Goal: Task Accomplishment & Management: Use online tool/utility

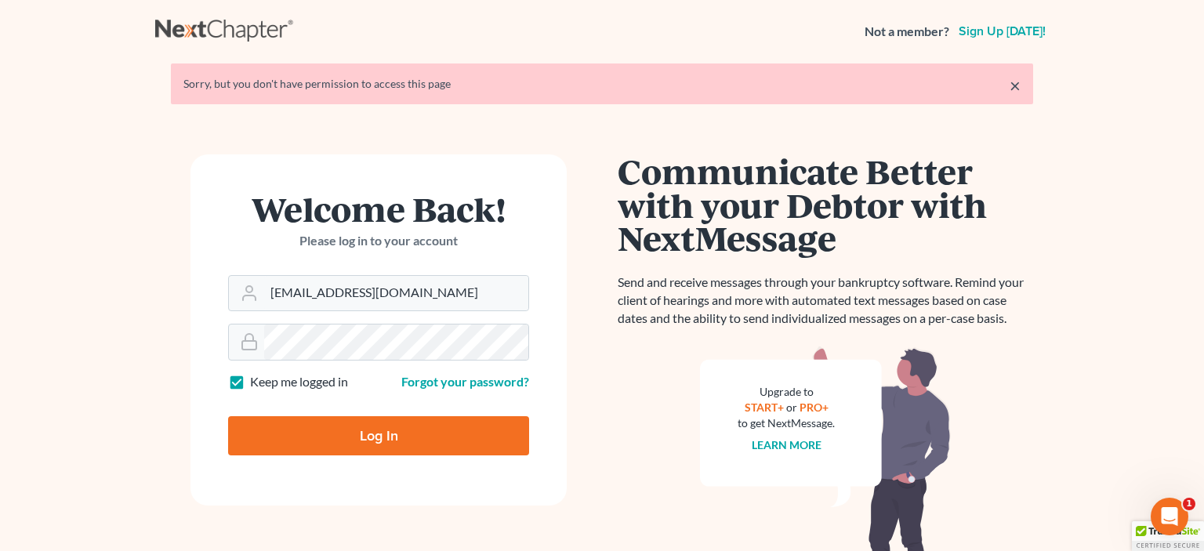
click at [353, 416] on input "Log In" at bounding box center [378, 435] width 301 height 39
type input "Thinking..."
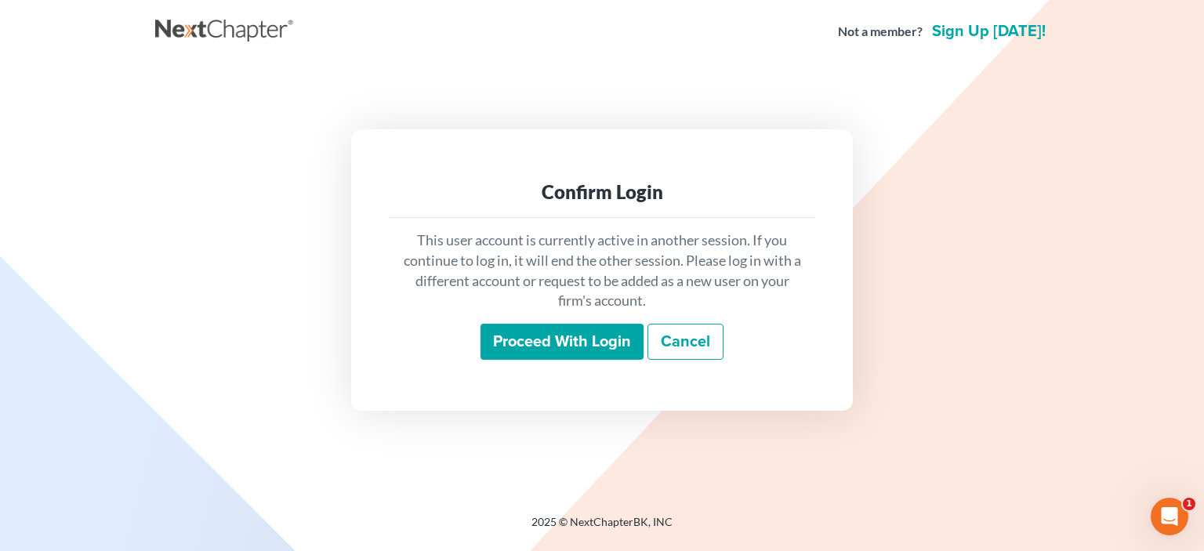
click at [592, 335] on input "Proceed with login" at bounding box center [561, 342] width 163 height 36
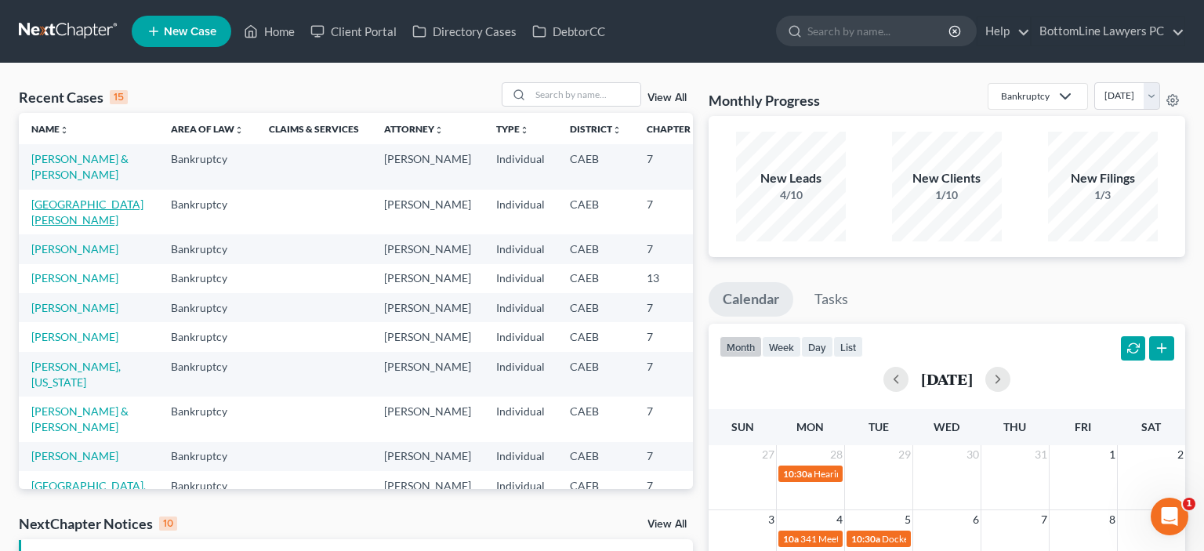
click at [50, 224] on link "[GEOGRAPHIC_DATA][PERSON_NAME]" at bounding box center [87, 211] width 112 height 29
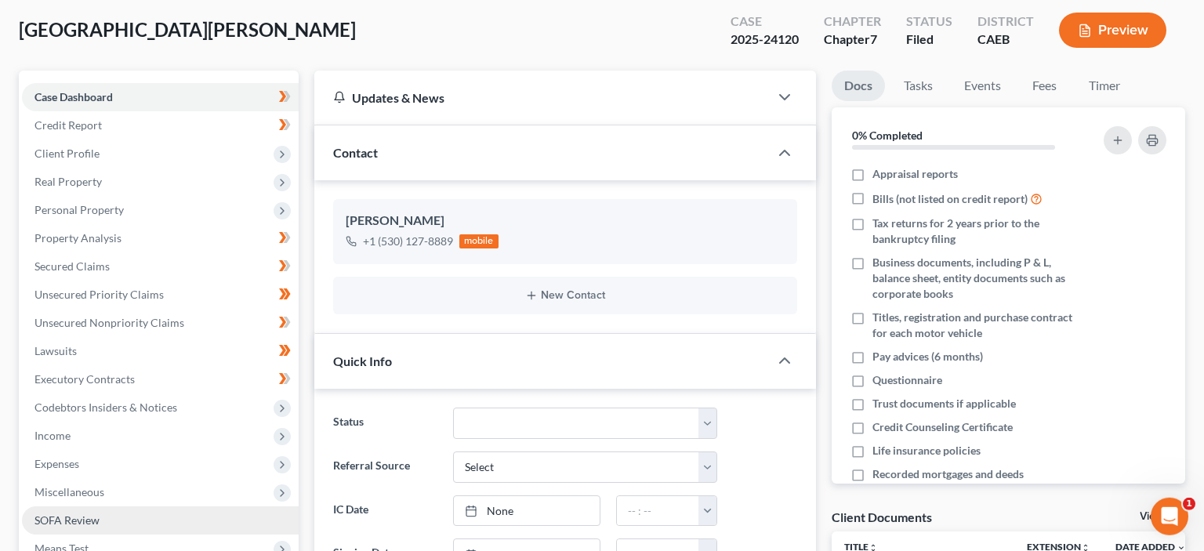
scroll to position [331, 0]
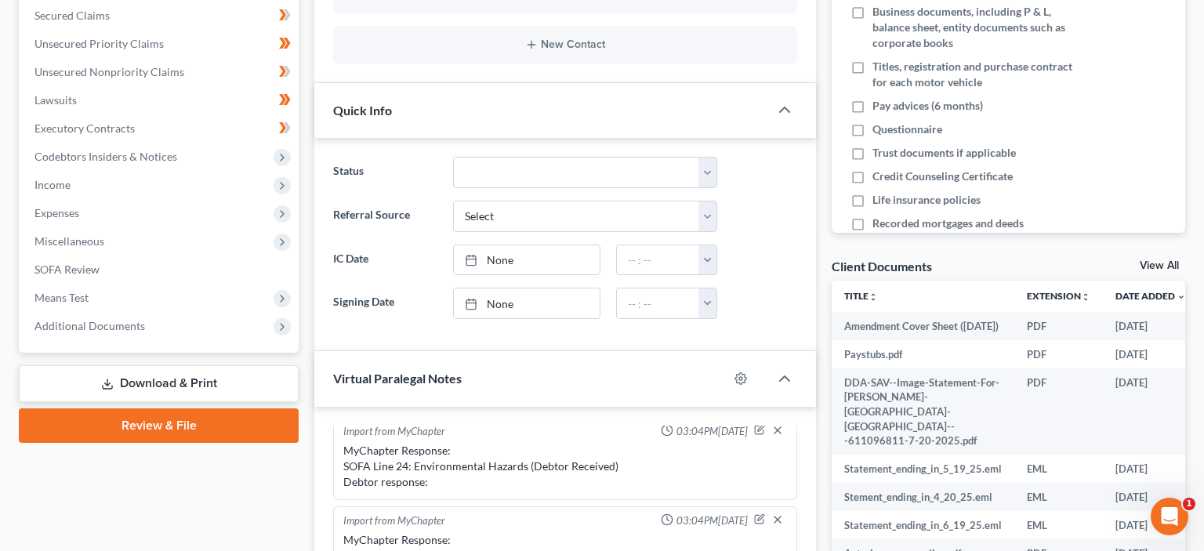
click at [158, 420] on link "Review & File" at bounding box center [159, 425] width 280 height 34
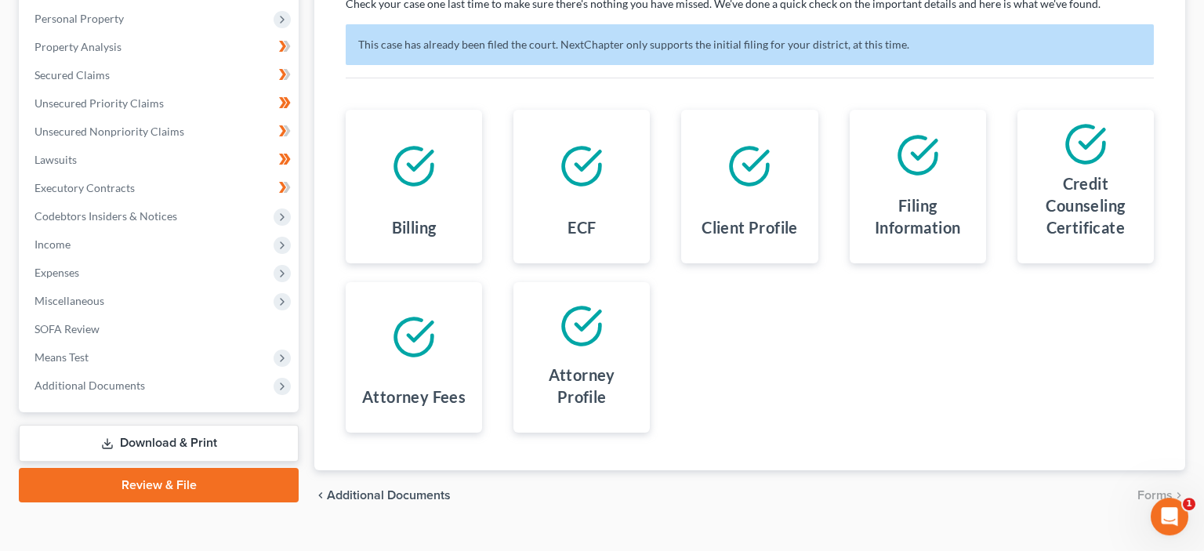
scroll to position [298, 0]
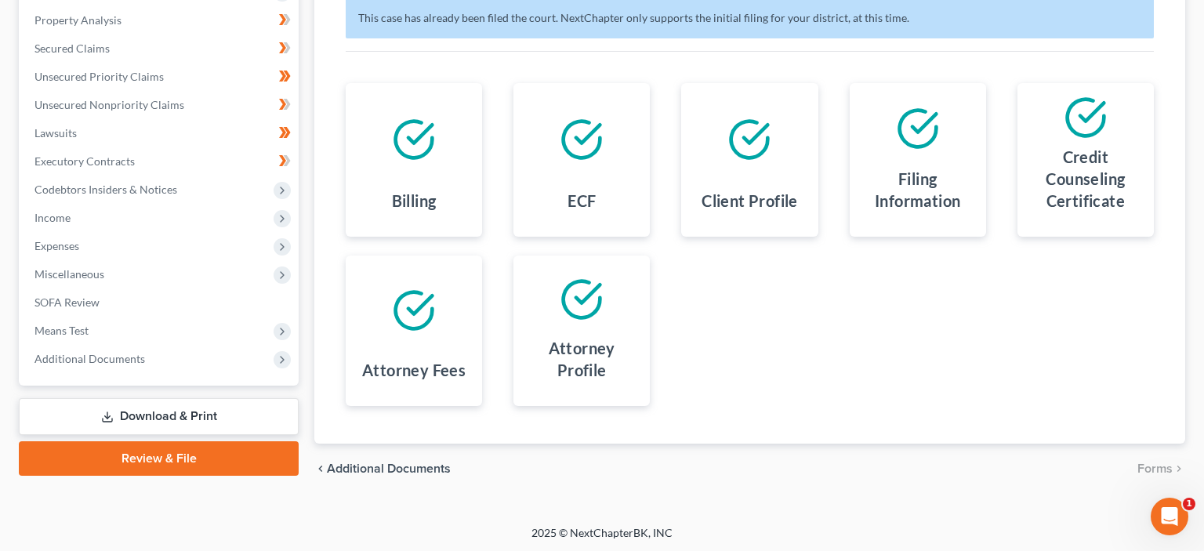
click at [158, 411] on link "Download & Print" at bounding box center [159, 416] width 280 height 37
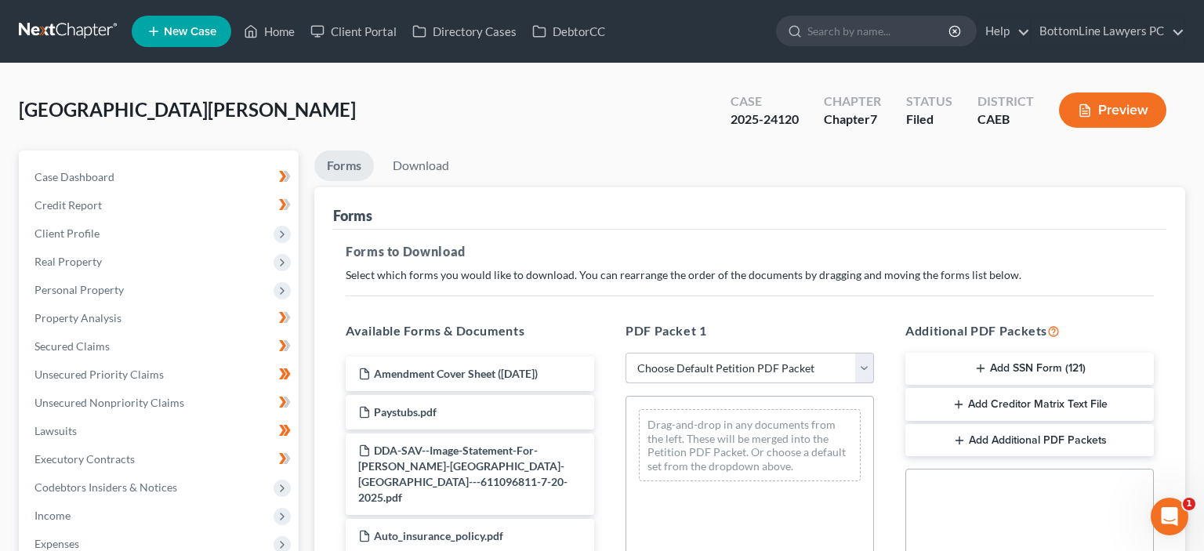
click at [625, 353] on select "Choose Default Petition PDF Packet Complete Bankruptcy Petition (all forms and …" at bounding box center [749, 368] width 248 height 31
select select "0"
click option "Complete Bankruptcy Petition (all forms and schedules)" at bounding box center [0, 0] width 0 height 0
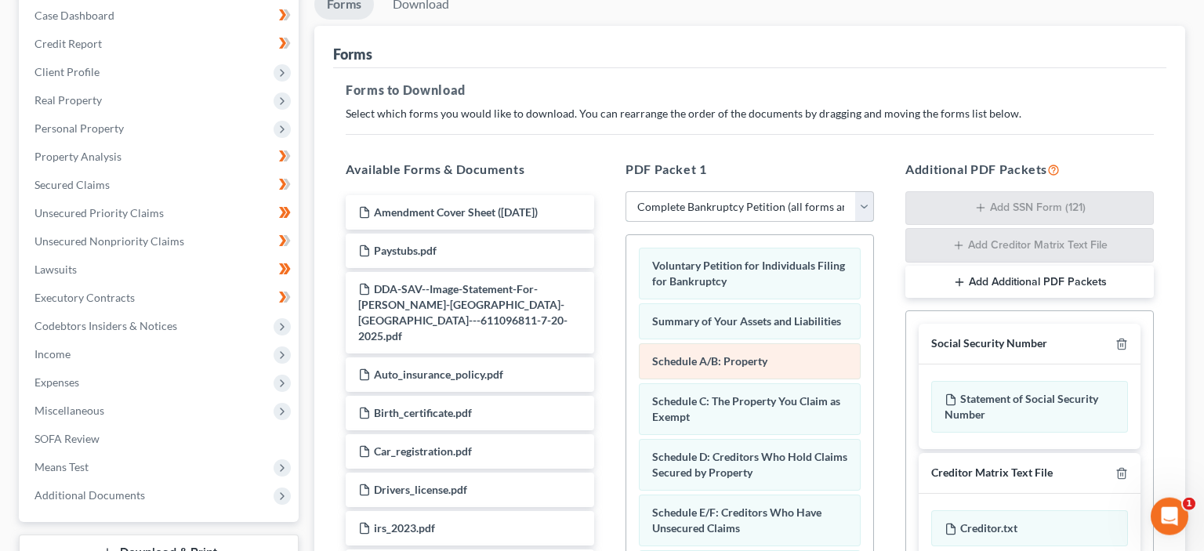
scroll to position [165, 0]
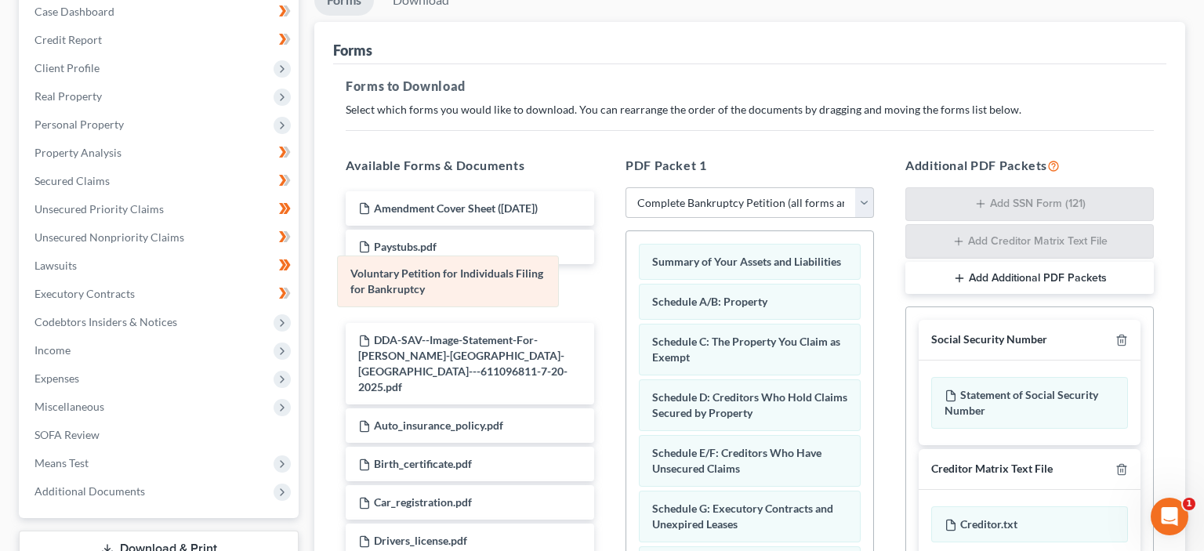
drag, startPoint x: 731, startPoint y: 259, endPoint x: 429, endPoint y: 273, distance: 302.0
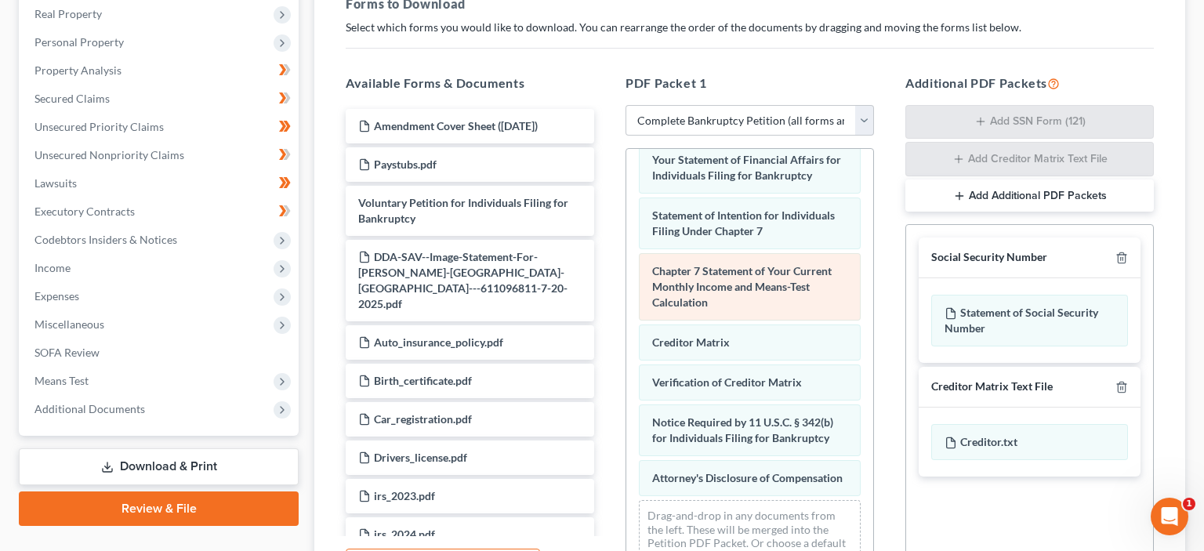
scroll to position [331, 0]
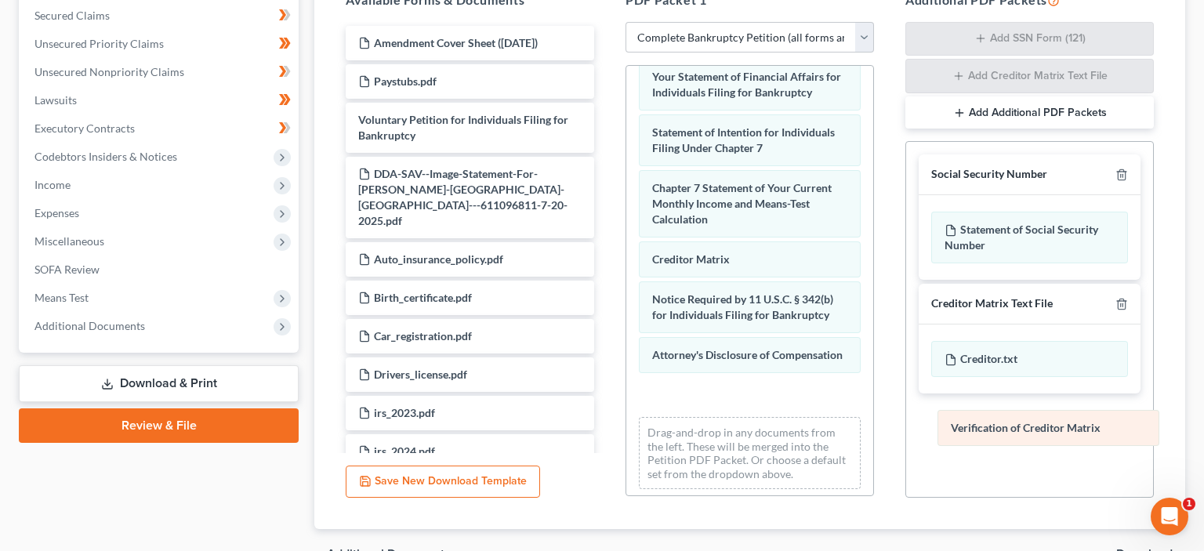
drag, startPoint x: 746, startPoint y: 287, endPoint x: 1044, endPoint y: 415, distance: 324.0
click at [873, 422] on div "Verification of Creditor Matrix Summary of Your Assets and Liabilities Schedule…" at bounding box center [749, 34] width 247 height 933
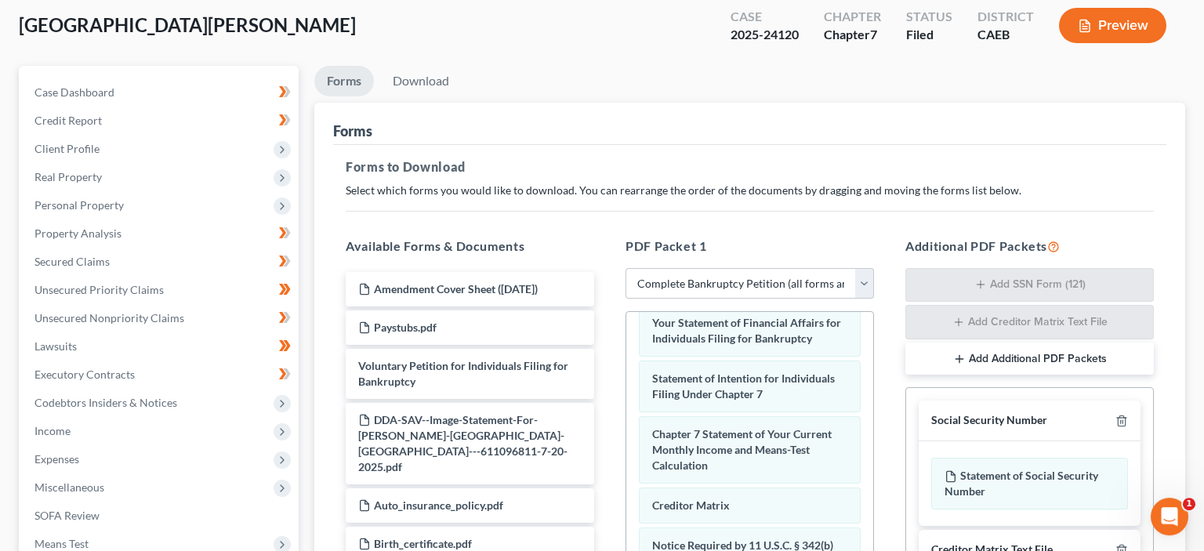
scroll to position [82, 0]
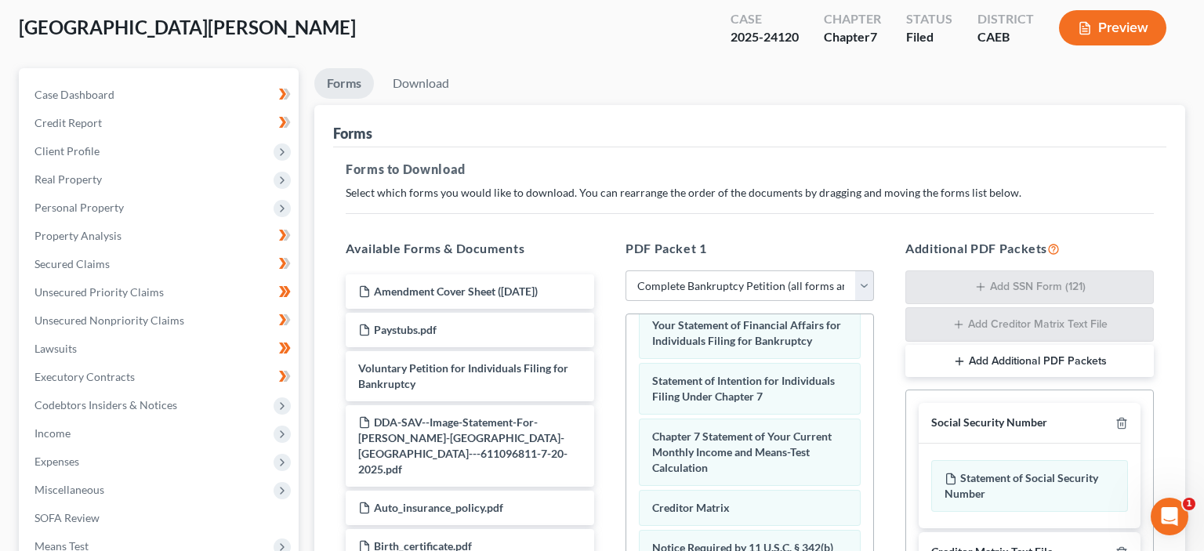
click at [1054, 359] on button "Add Additional PDF Packets" at bounding box center [1029, 361] width 248 height 33
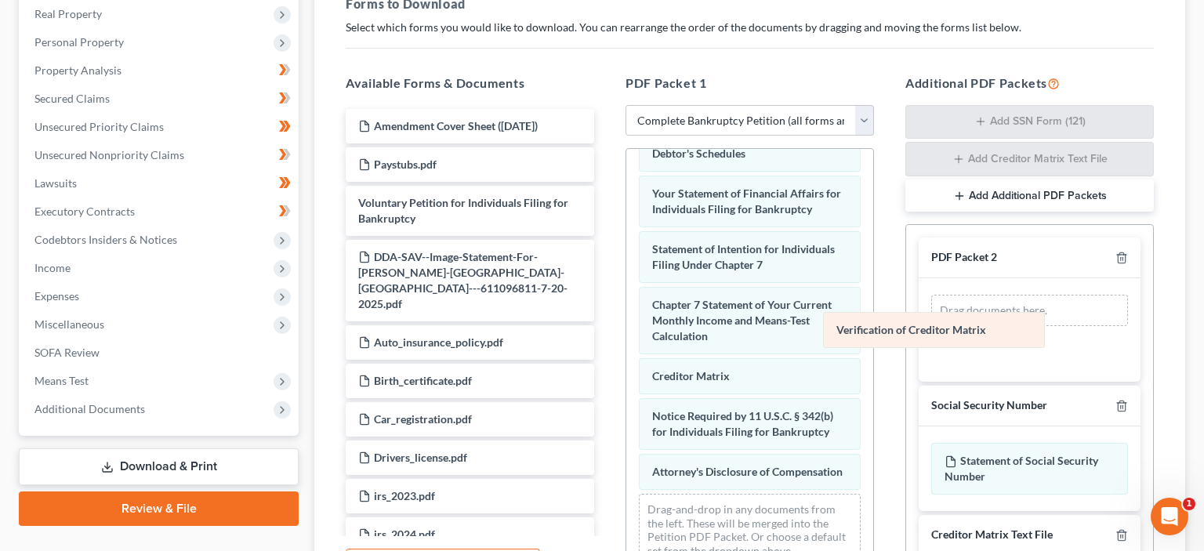
scroll to position [458, 0]
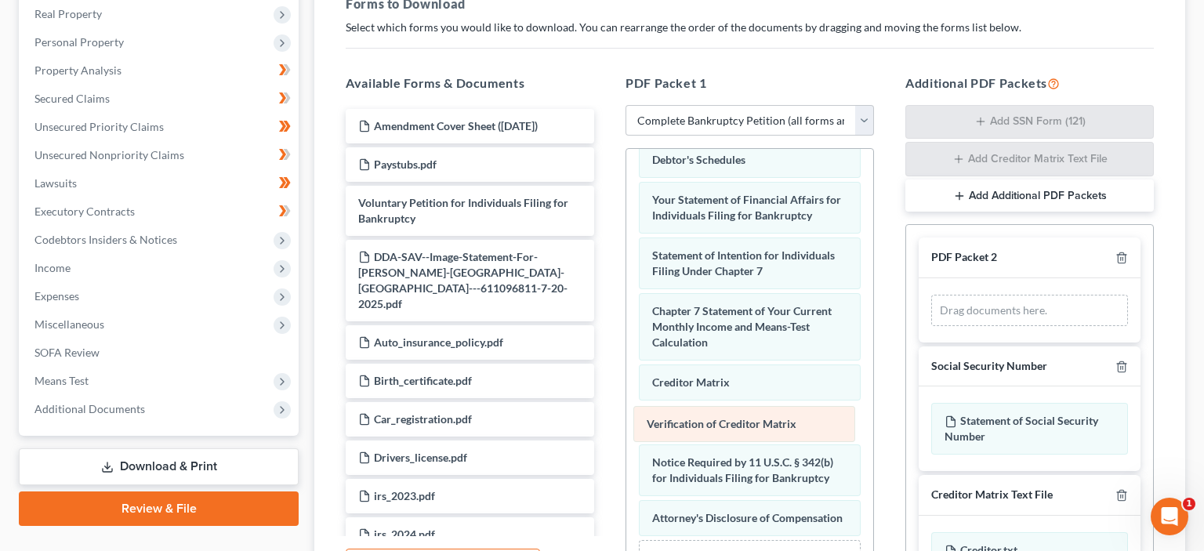
click at [727, 416] on div "Verification of Creditor Matrix" at bounding box center [744, 424] width 222 height 36
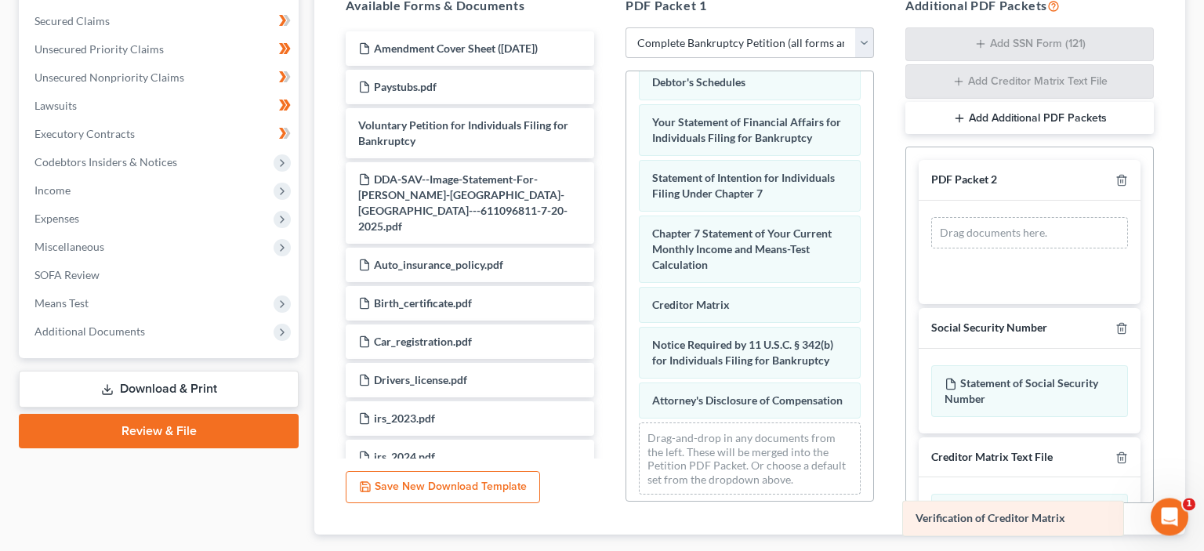
scroll to position [414, 0]
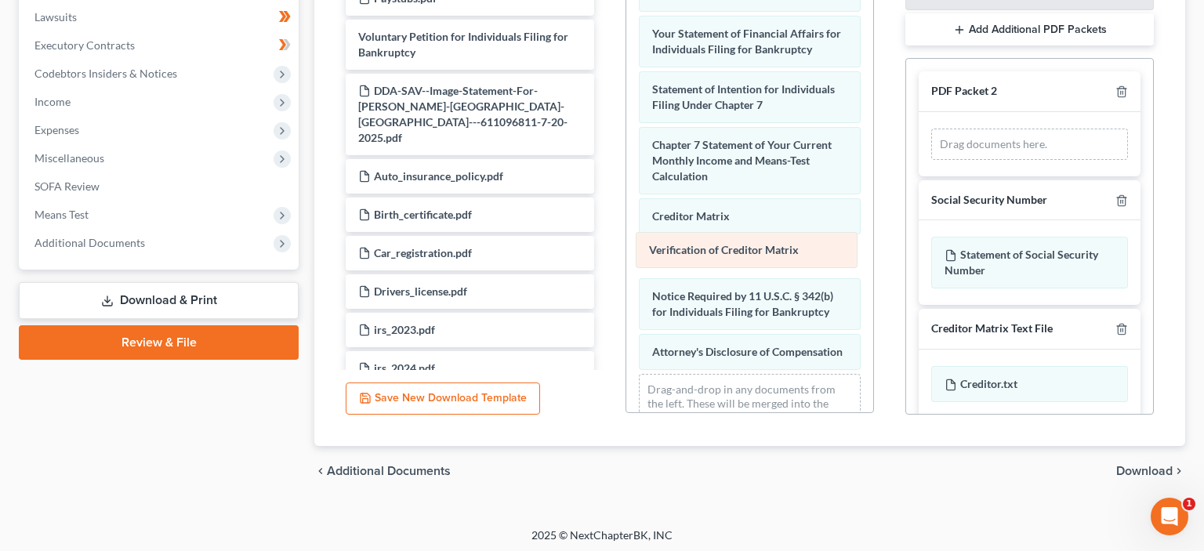
click at [713, 252] on span "Verification of Creditor Matrix" at bounding box center [724, 249] width 150 height 13
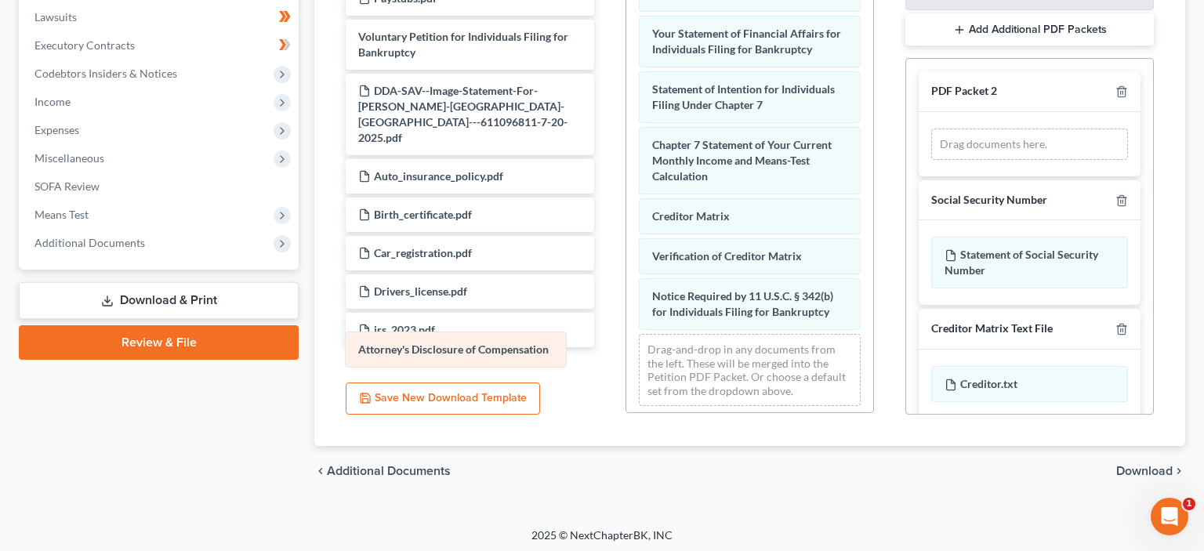
drag, startPoint x: 766, startPoint y: 342, endPoint x: 472, endPoint y: 346, distance: 293.9
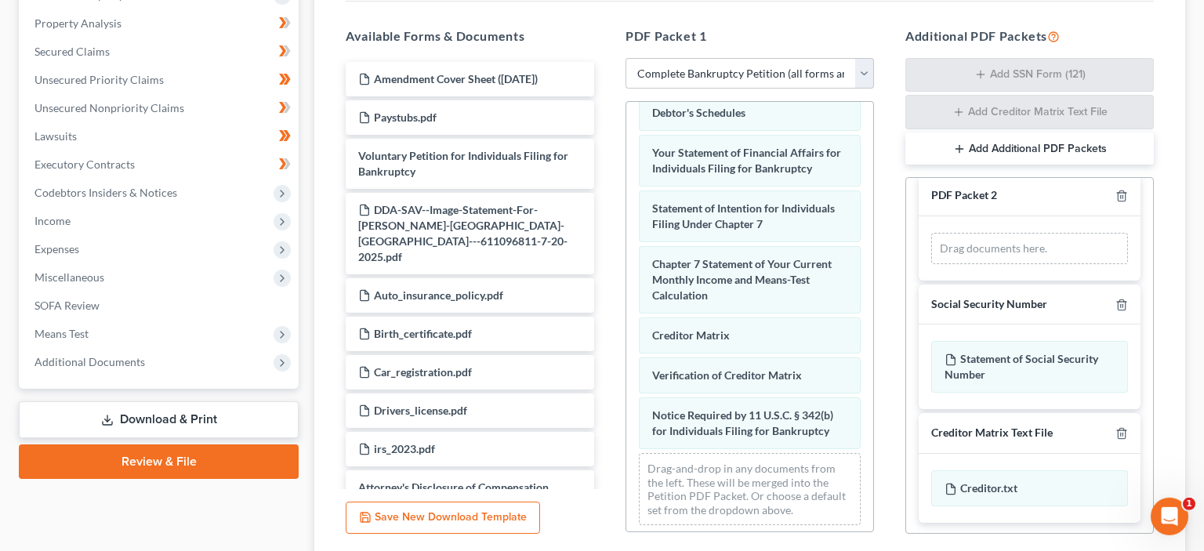
scroll to position [417, 0]
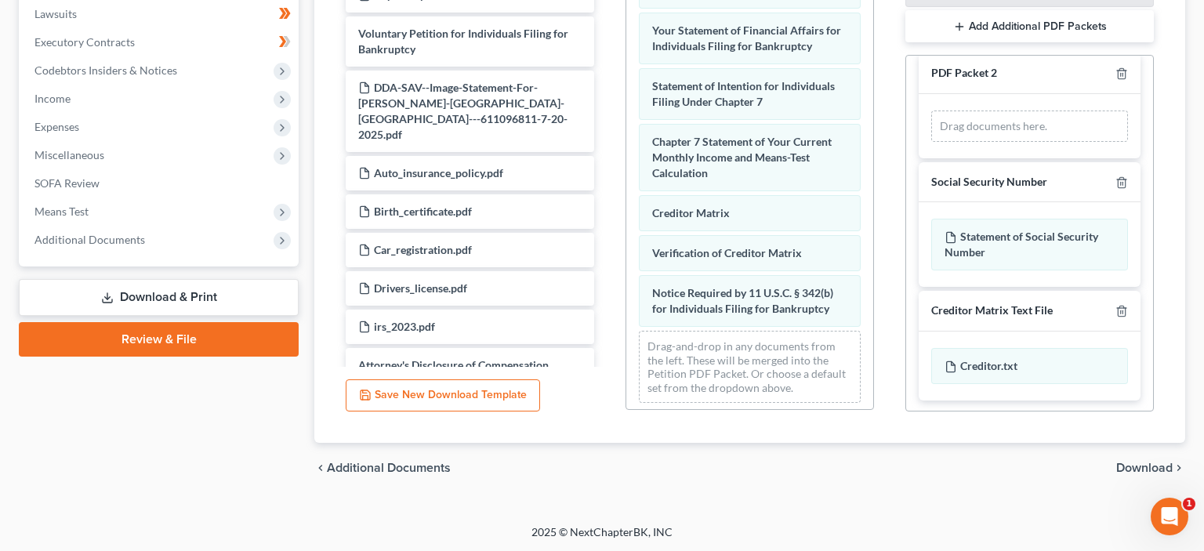
click at [1151, 469] on span "Download" at bounding box center [1144, 468] width 56 height 13
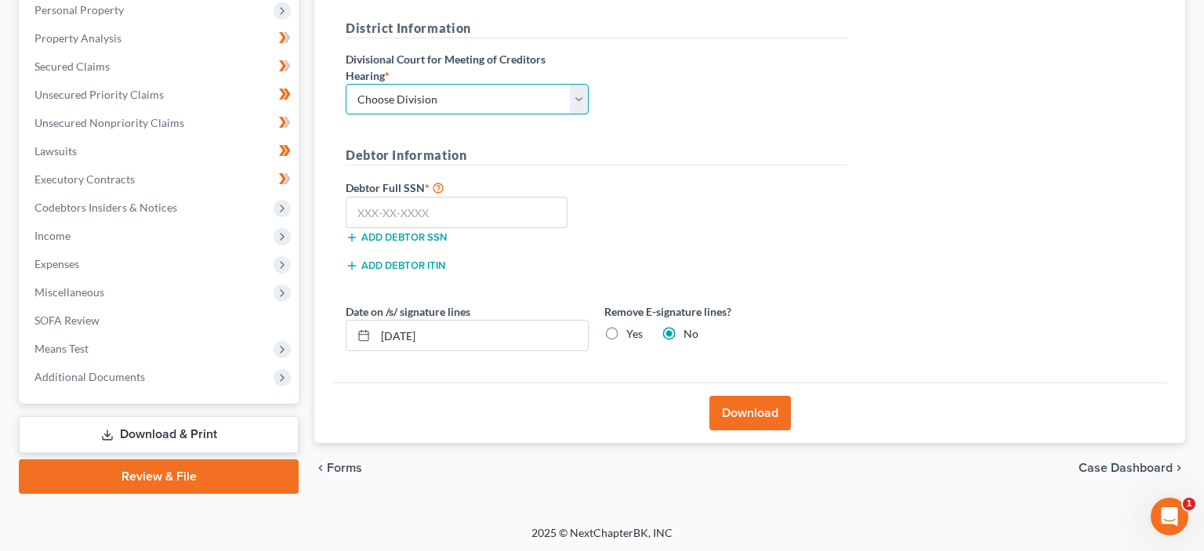
click at [346, 84] on select "Choose Division Fresno Modesto Sacramento" at bounding box center [467, 99] width 243 height 31
select select "2"
click option "Sacramento" at bounding box center [0, 0] width 0 height 0
click at [770, 411] on button "Download" at bounding box center [749, 413] width 81 height 34
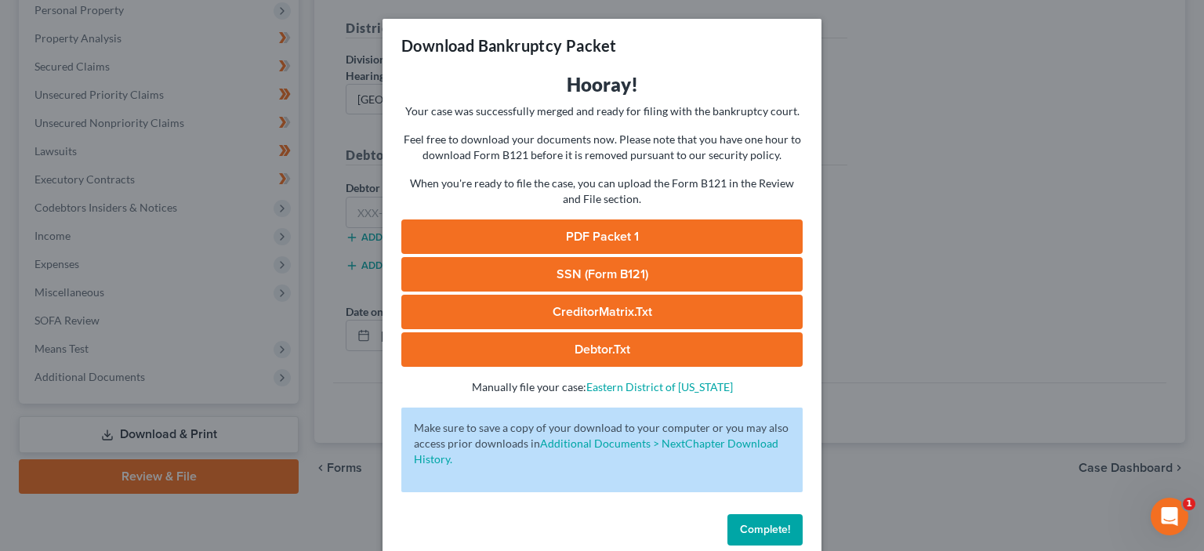
click at [596, 238] on link "PDF Packet 1" at bounding box center [601, 236] width 401 height 34
click at [600, 309] on link "CreditorMatrix.txt" at bounding box center [601, 312] width 401 height 34
click at [757, 525] on span "Complete!" at bounding box center [765, 529] width 50 height 13
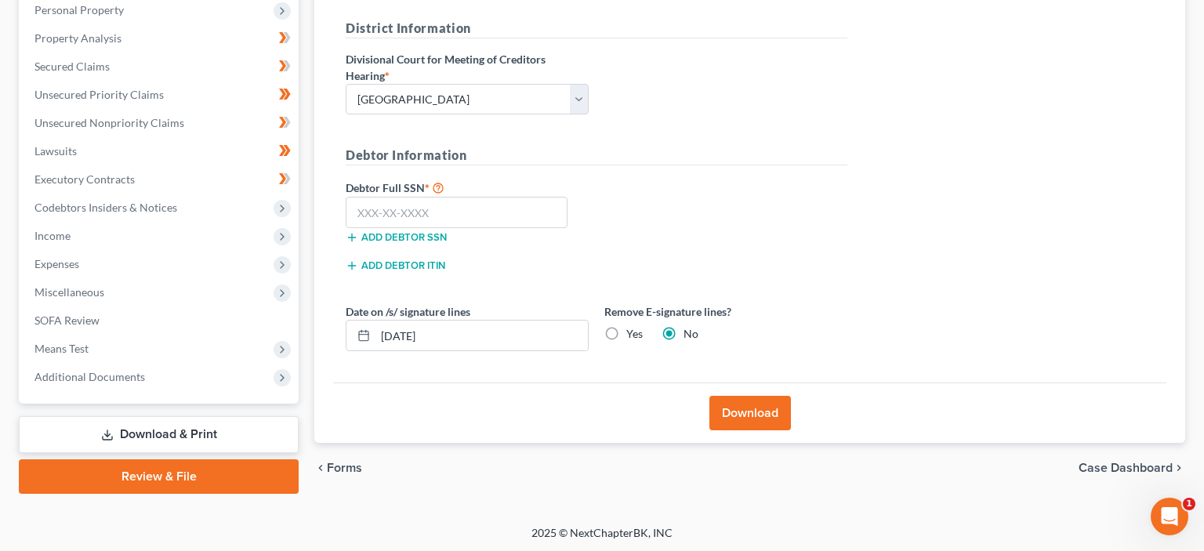
click at [189, 427] on link "Download & Print" at bounding box center [159, 434] width 280 height 37
click at [191, 424] on link "Download & Print" at bounding box center [159, 434] width 280 height 37
click at [165, 429] on link "Download & Print" at bounding box center [159, 434] width 280 height 37
click at [342, 465] on span "Forms" at bounding box center [344, 468] width 35 height 13
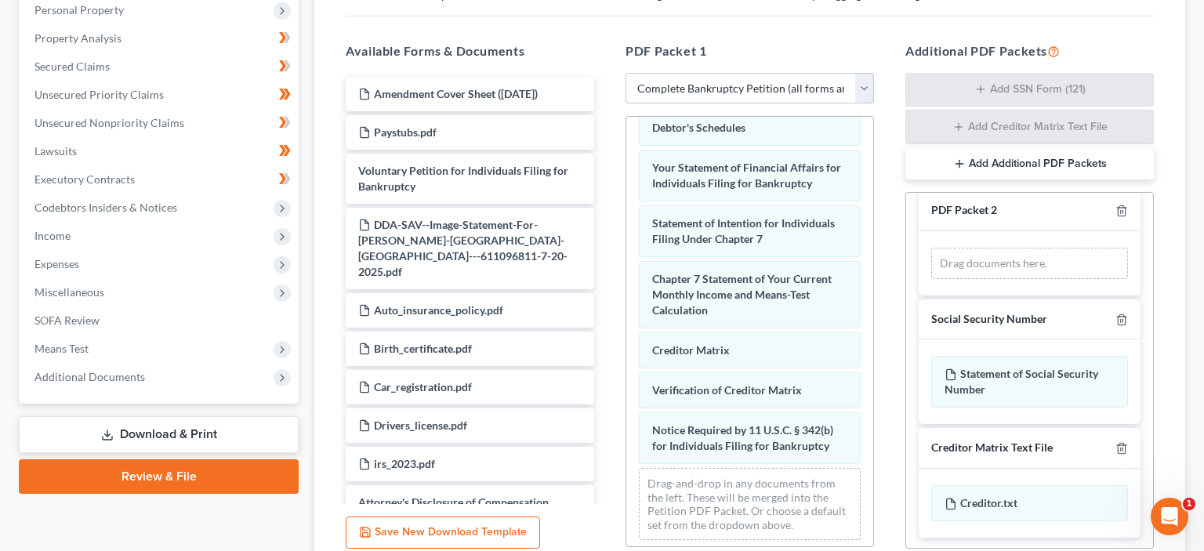
click at [625, 73] on select "Choose Default Petition PDF Packet Complete Bankruptcy Petition (all forms and …" at bounding box center [749, 88] width 248 height 31
select select "2"
click option "Amended Forms" at bounding box center [0, 0] width 0 height 0
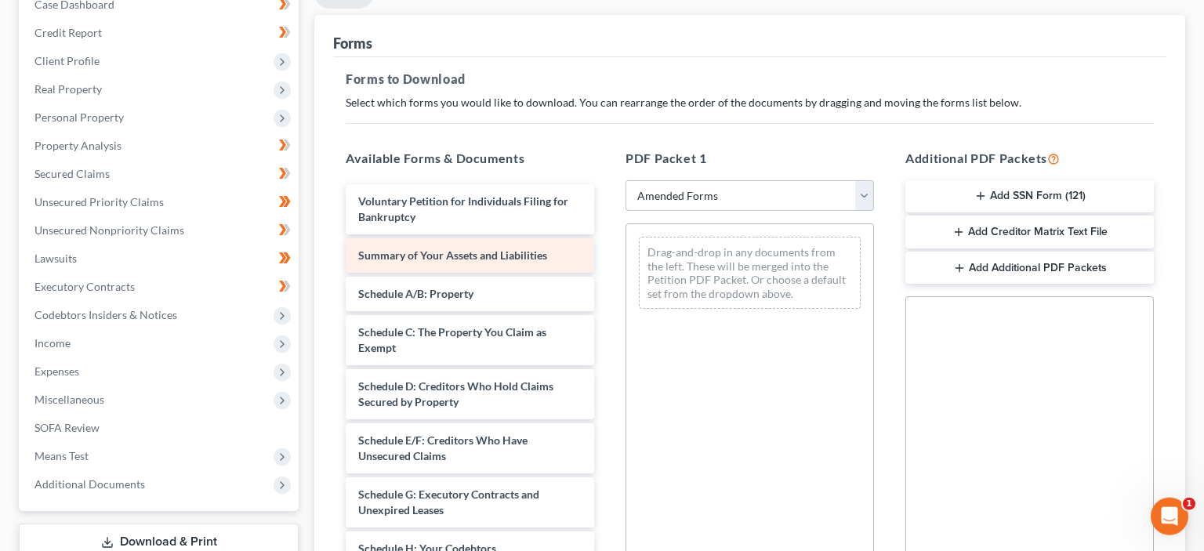
scroll to position [114, 0]
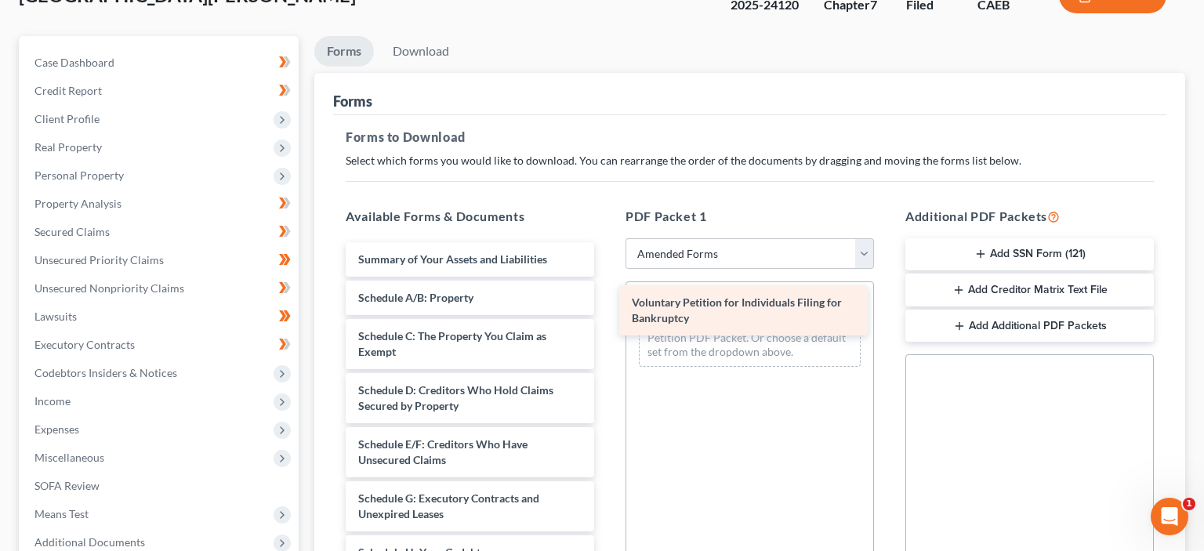
drag, startPoint x: 468, startPoint y: 260, endPoint x: 741, endPoint y: 305, distance: 277.1
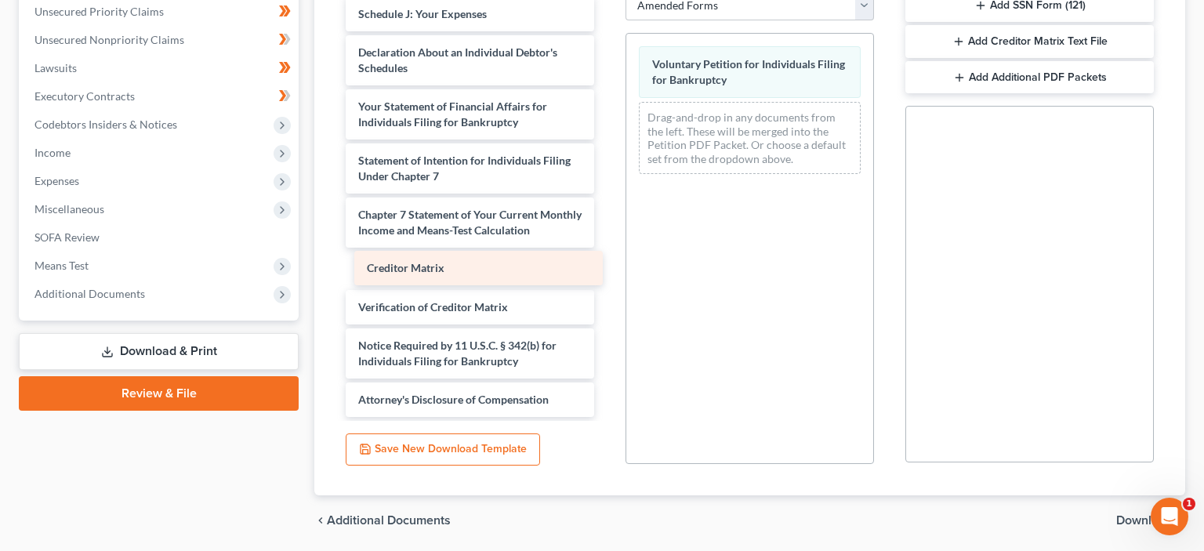
scroll to position [328, 0]
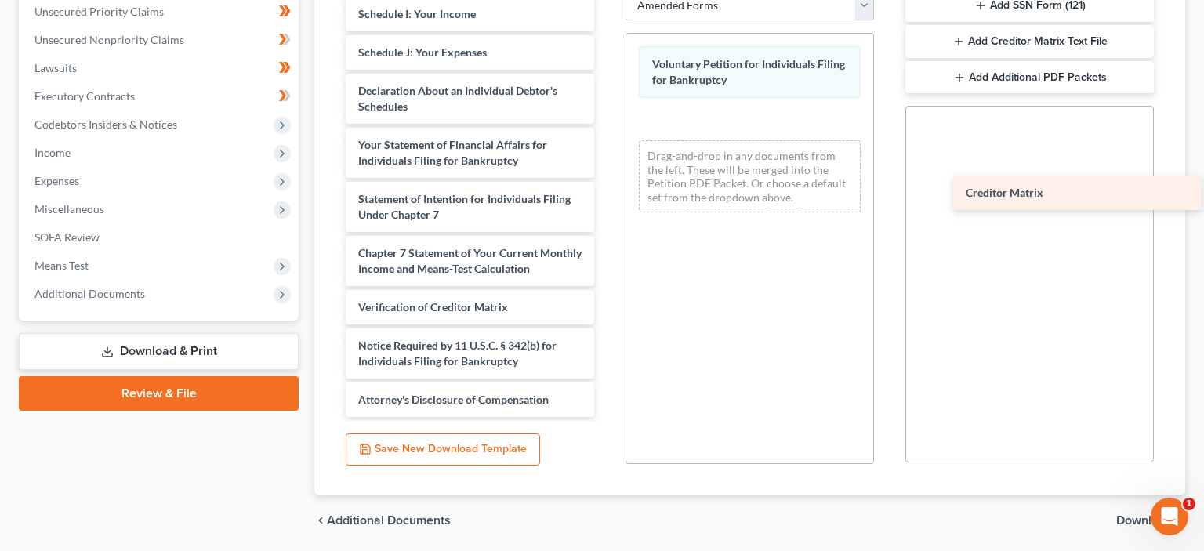
drag, startPoint x: 438, startPoint y: 265, endPoint x: 1045, endPoint y: 190, distance: 611.9
click at [607, 190] on div "Creditor Matrix Summary of Your Assets and Liabilities Schedule A/B: Property S…" at bounding box center [469, 41] width 273 height 752
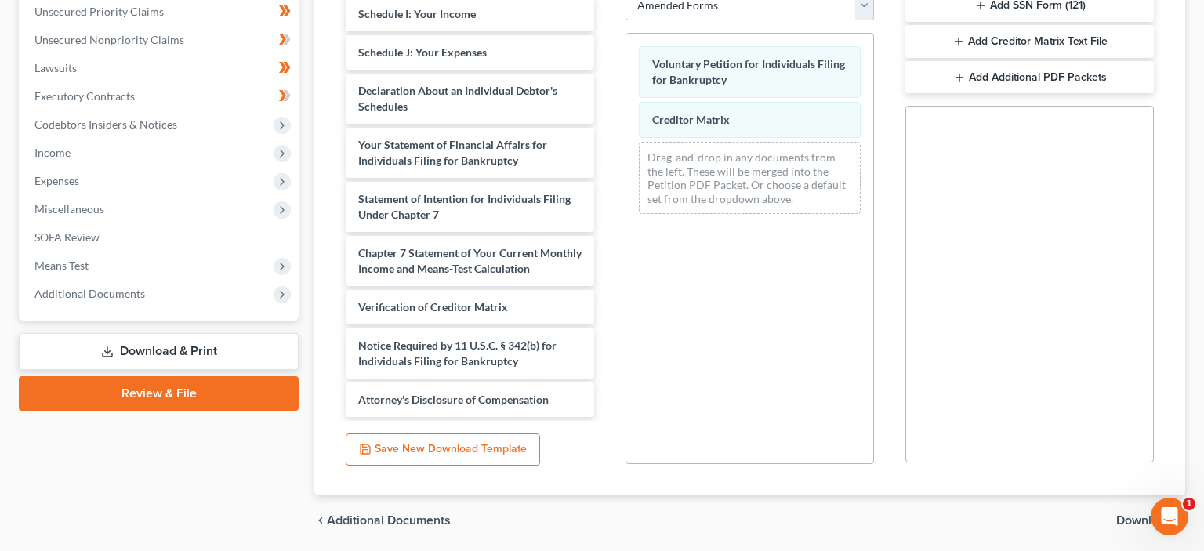
scroll to position [280, 0]
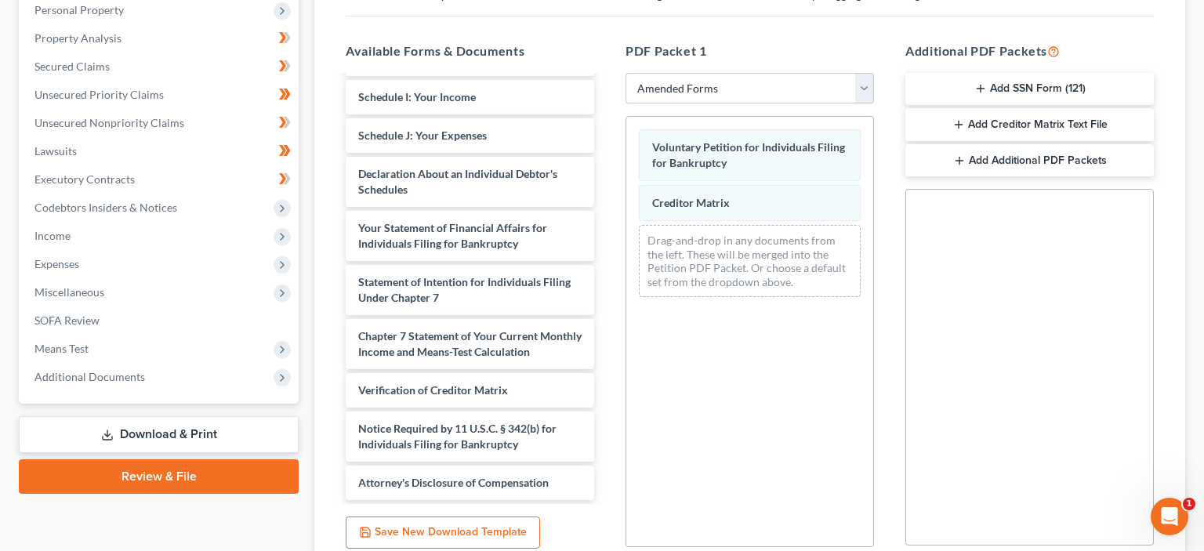
click at [1007, 123] on button "Add Creditor Matrix Text File" at bounding box center [1029, 124] width 248 height 33
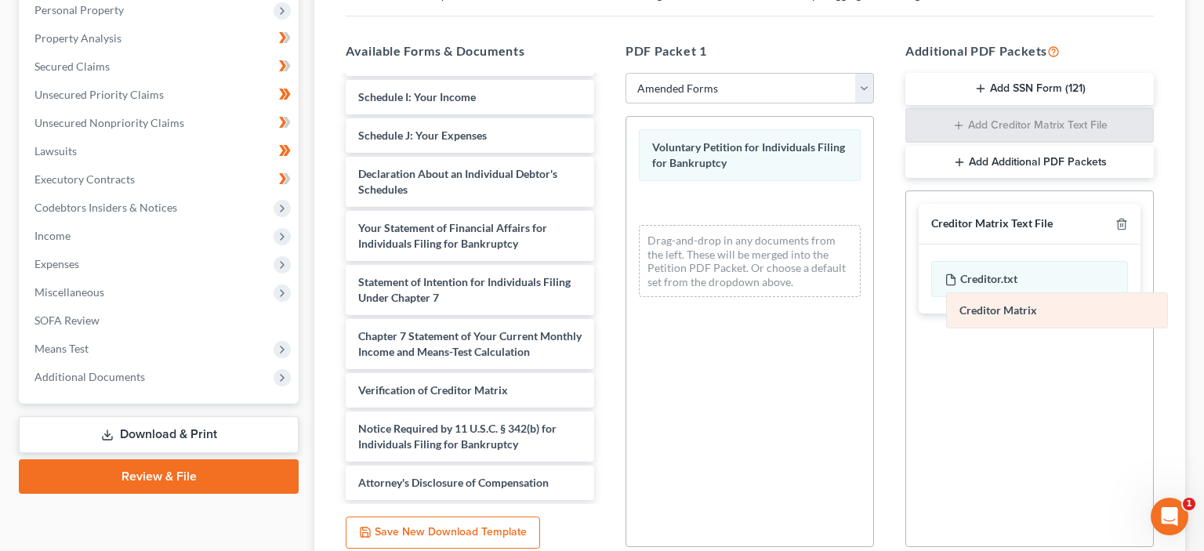
drag, startPoint x: 671, startPoint y: 199, endPoint x: 978, endPoint y: 309, distance: 326.2
click at [873, 309] on div "Creditor Matrix Voluntary Petition for Individuals Filing for Bankruptcy Credit…" at bounding box center [749, 213] width 247 height 193
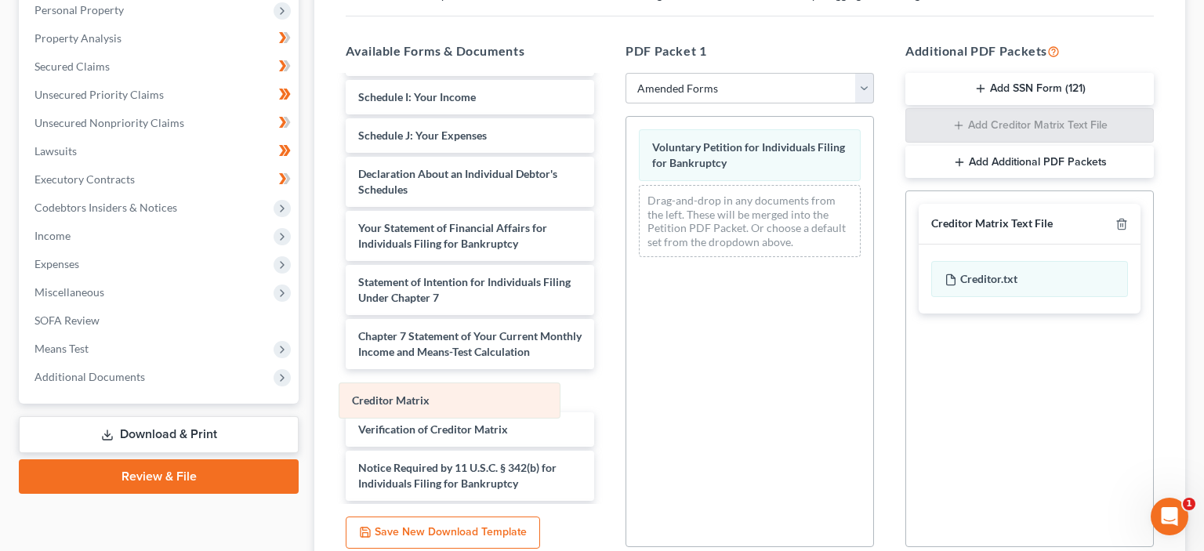
drag, startPoint x: 732, startPoint y: 201, endPoint x: 423, endPoint y: 404, distance: 369.1
click at [626, 270] on div "Creditor Matrix Voluntary Petition for Individuals Filing for Bankruptcy Credit…" at bounding box center [749, 193] width 247 height 153
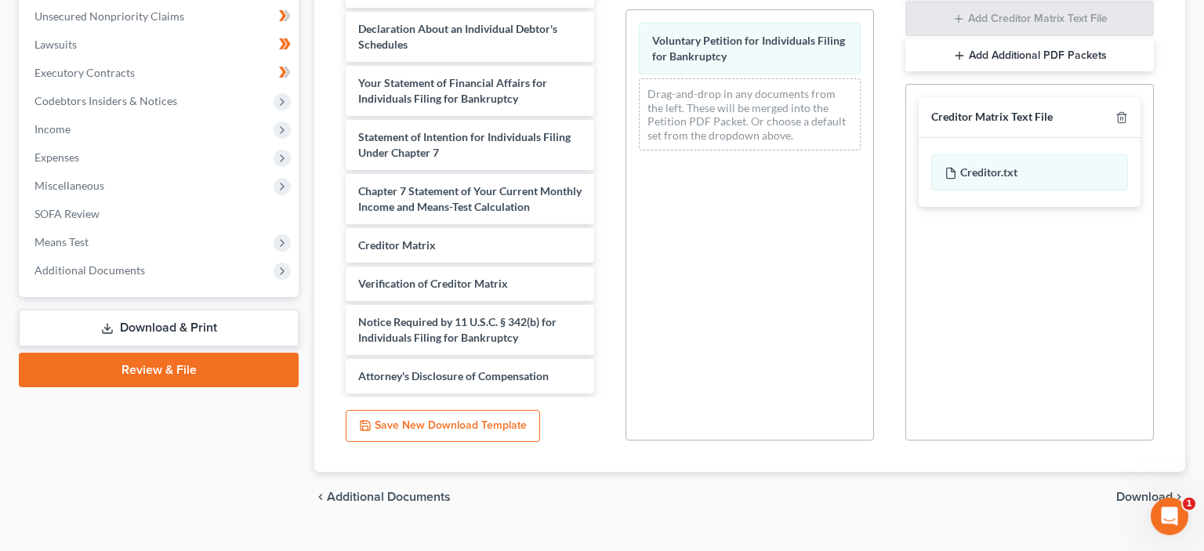
scroll to position [414, 0]
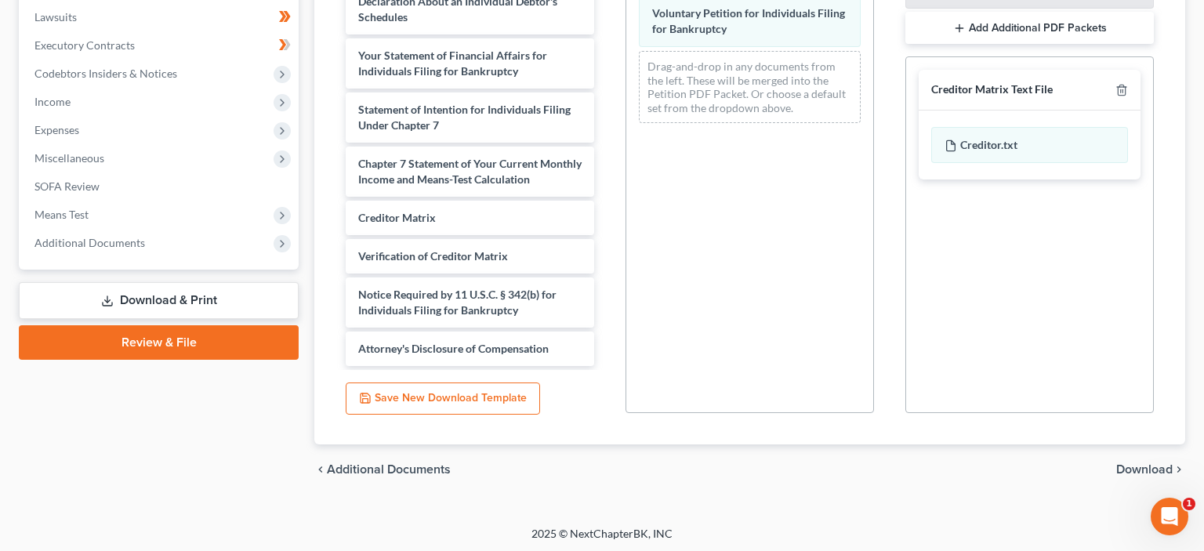
click at [1164, 467] on span "Download" at bounding box center [1144, 469] width 56 height 13
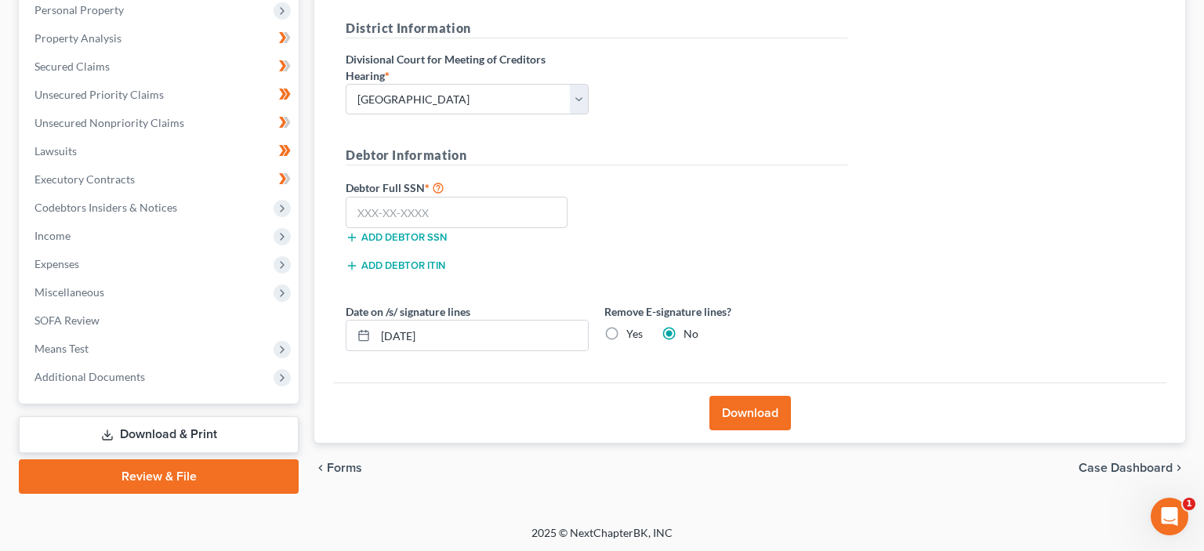
click at [734, 406] on button "Download" at bounding box center [749, 413] width 81 height 34
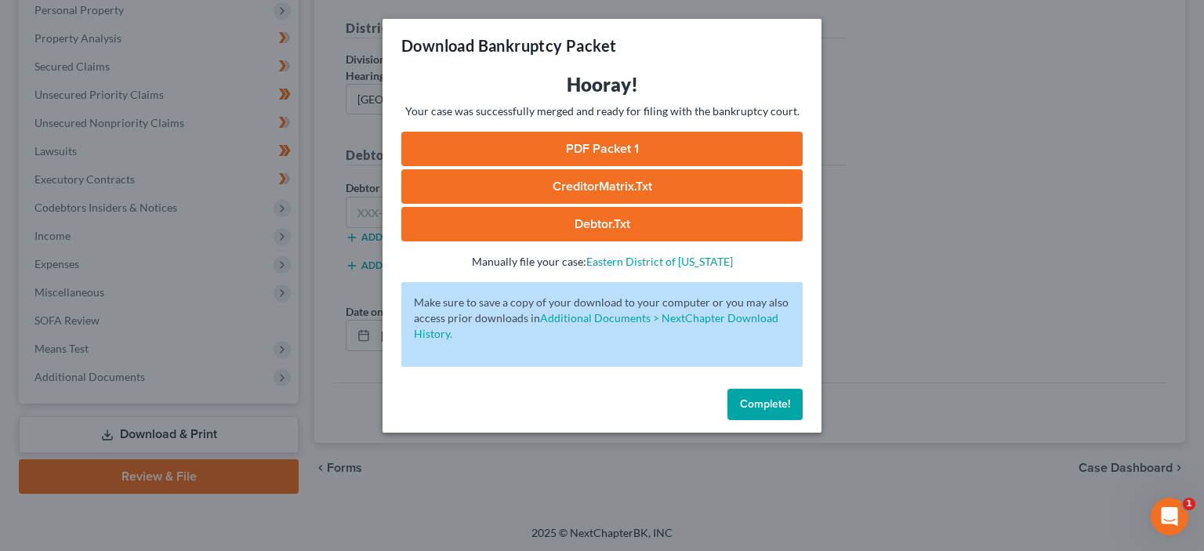
click at [591, 139] on link "PDF Packet 1" at bounding box center [601, 149] width 401 height 34
click at [739, 401] on button "Complete!" at bounding box center [764, 404] width 75 height 31
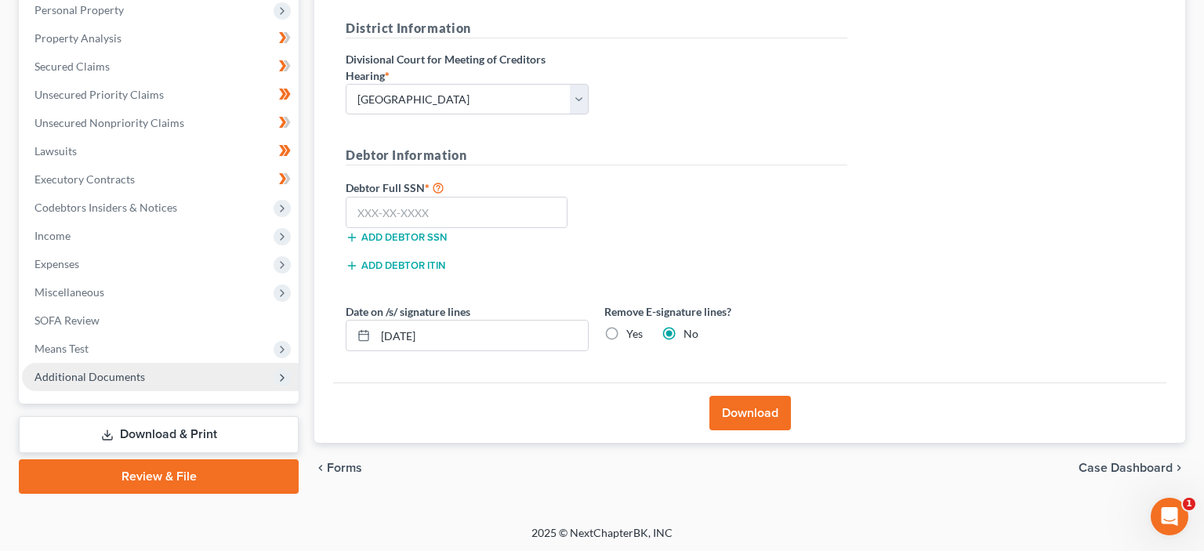
click at [143, 379] on span "Additional Documents" at bounding box center [160, 377] width 277 height 28
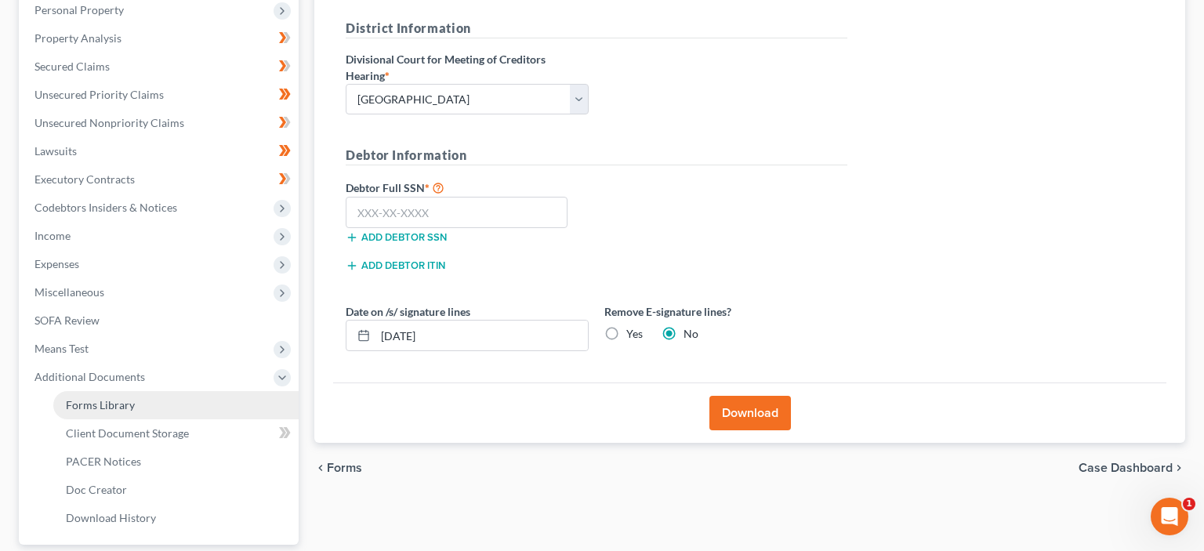
click at [143, 406] on link "Forms Library" at bounding box center [175, 405] width 245 height 28
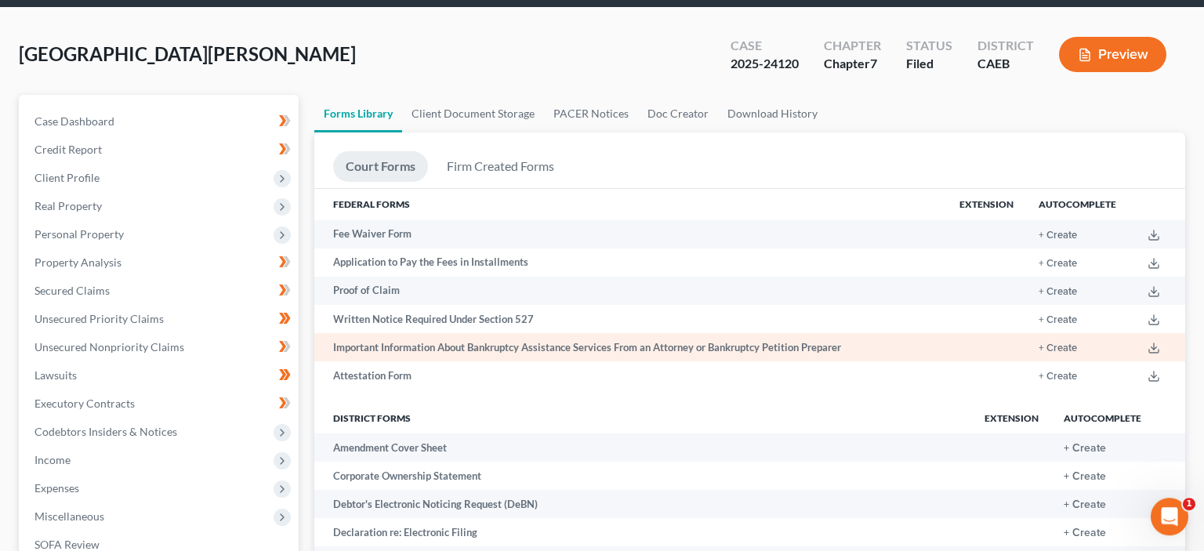
scroll to position [82, 0]
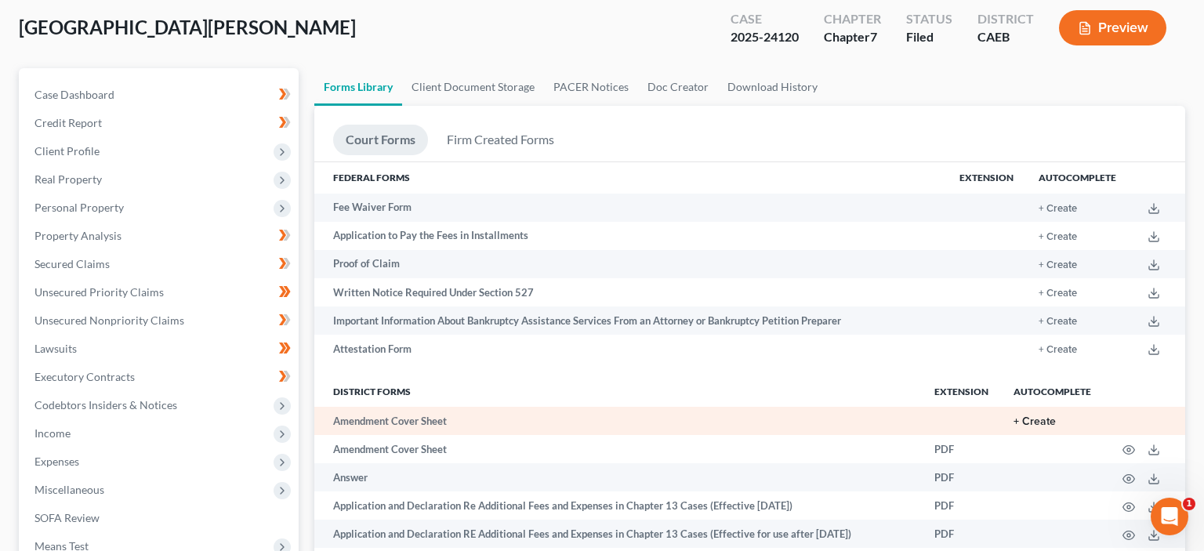
click at [1035, 419] on button "+ Create" at bounding box center [1034, 421] width 42 height 11
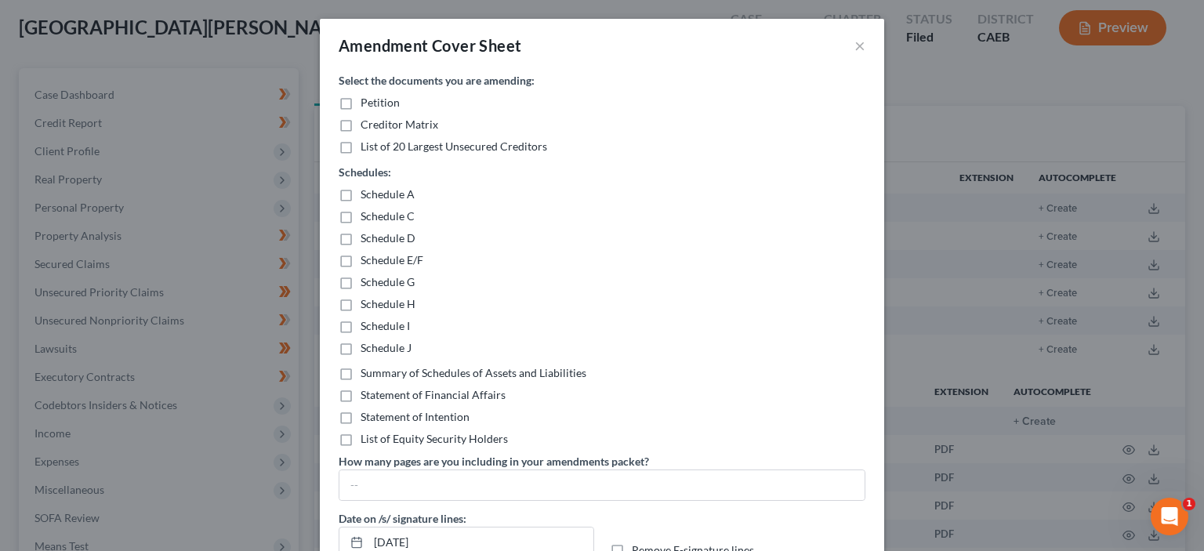
click at [360, 101] on label "Petition" at bounding box center [379, 103] width 39 height 16
click at [367, 101] on input "Petition" at bounding box center [372, 100] width 10 height 10
checkbox input "true"
click at [360, 126] on label "Creditor Matrix" at bounding box center [399, 125] width 78 height 16
click at [367, 126] on input "Creditor Matrix" at bounding box center [372, 122] width 10 height 10
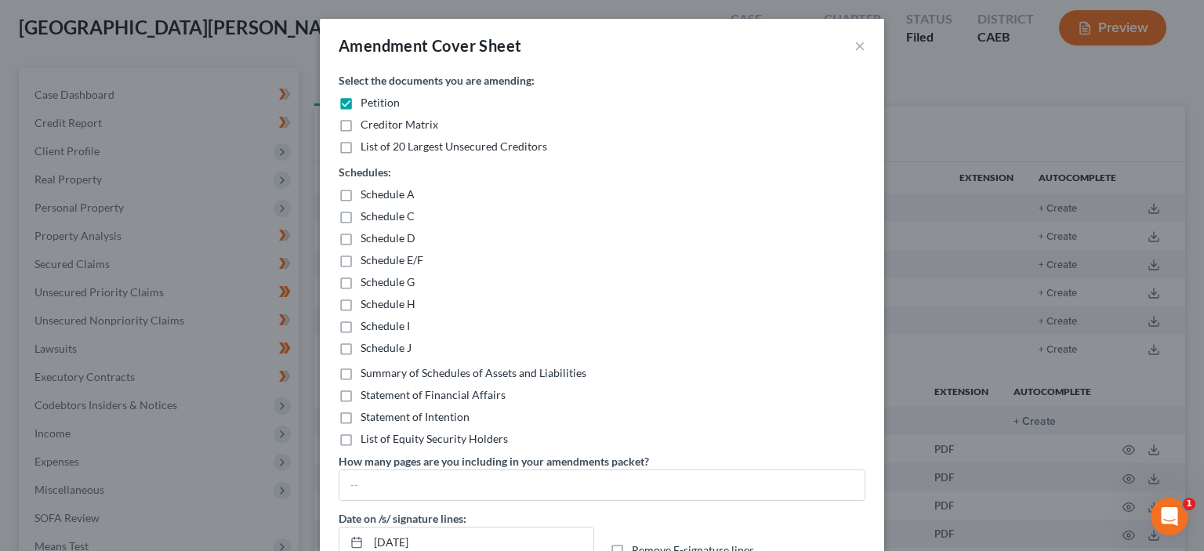
checkbox input "true"
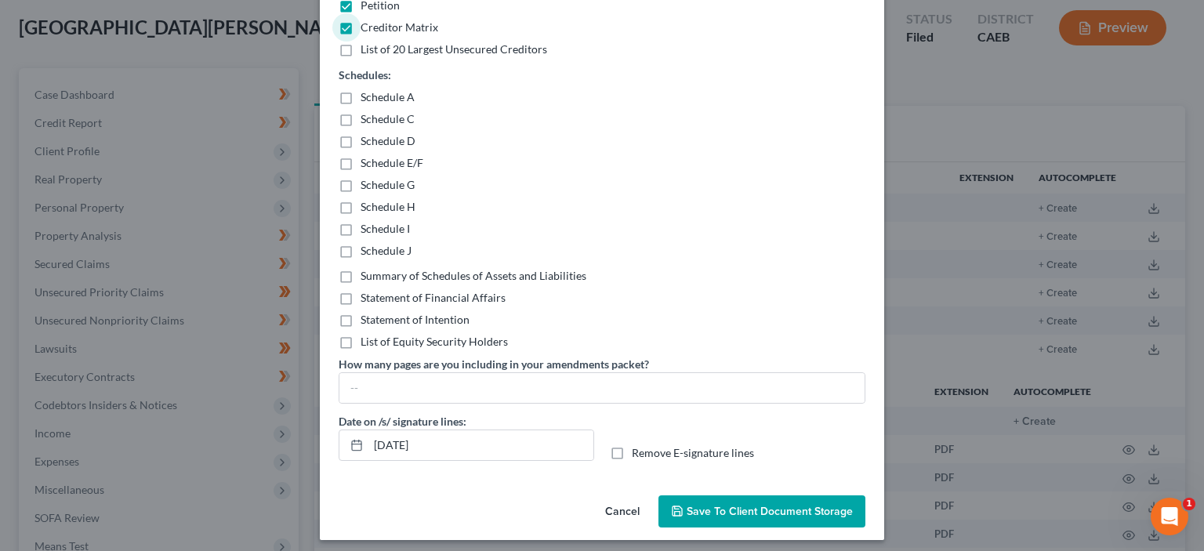
scroll to position [104, 0]
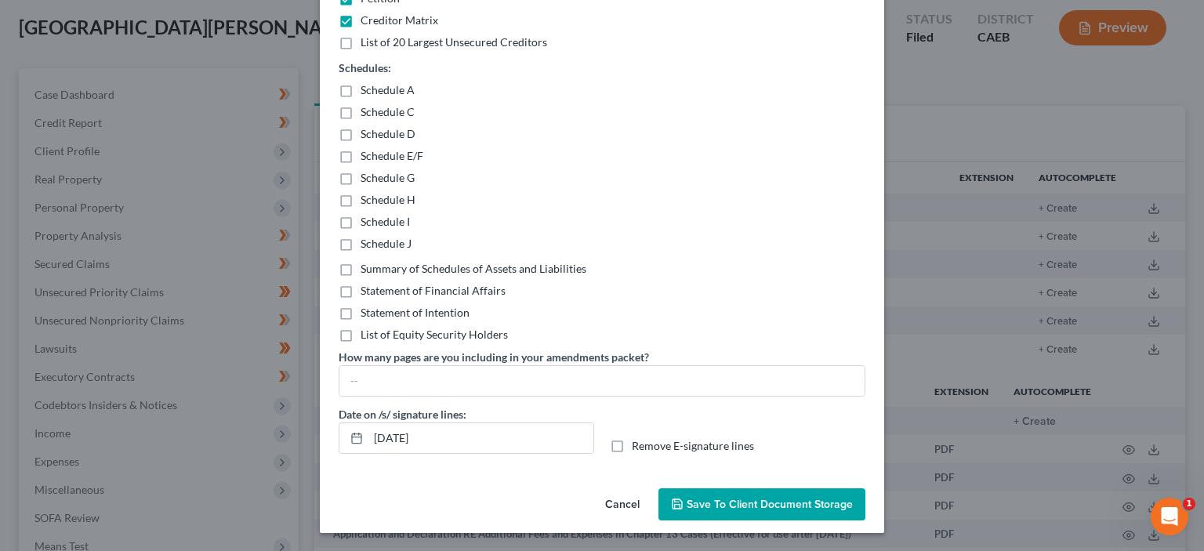
click at [762, 493] on button "Save to Client Document Storage" at bounding box center [761, 504] width 207 height 33
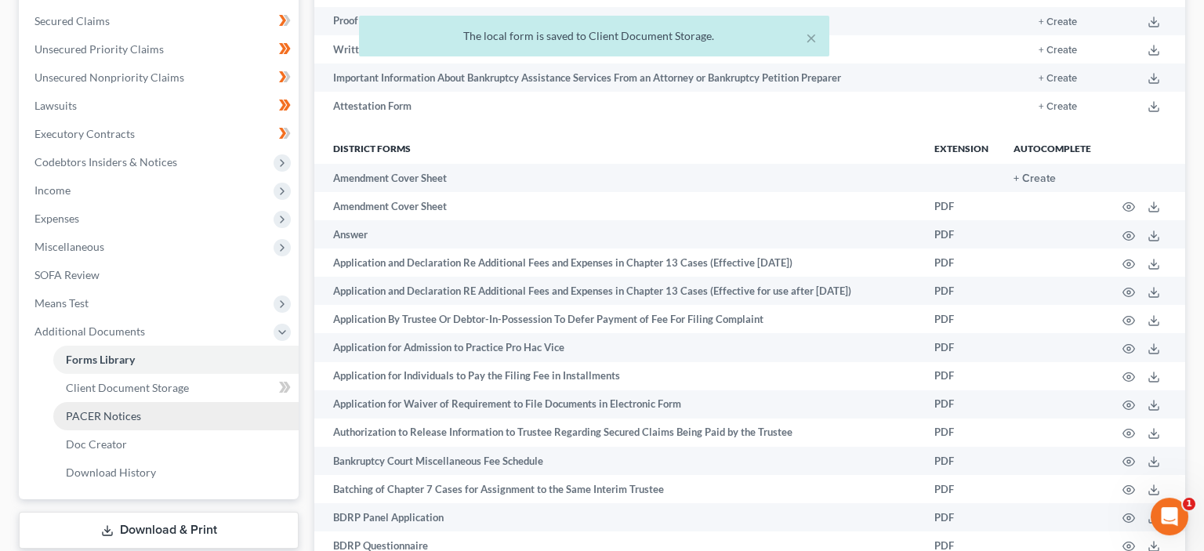
scroll to position [331, 0]
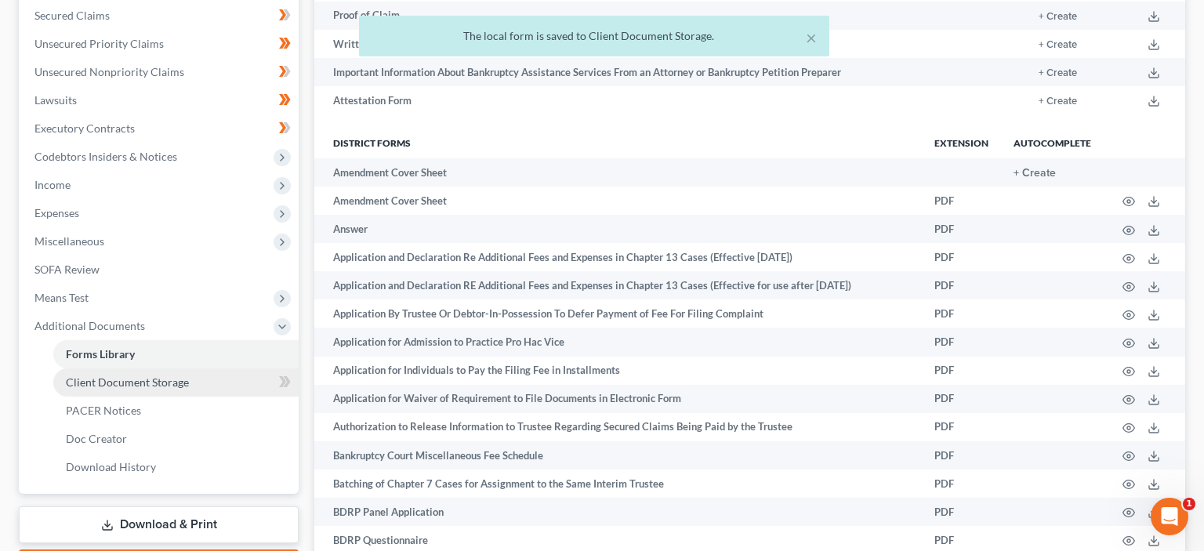
click at [133, 382] on span "Client Document Storage" at bounding box center [127, 381] width 123 height 13
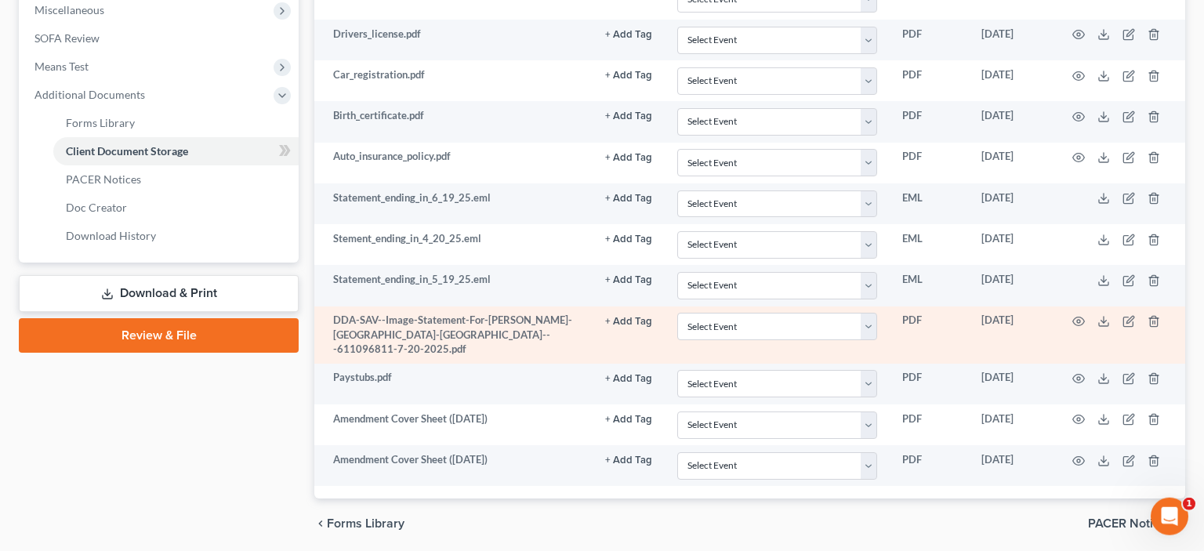
scroll to position [614, 0]
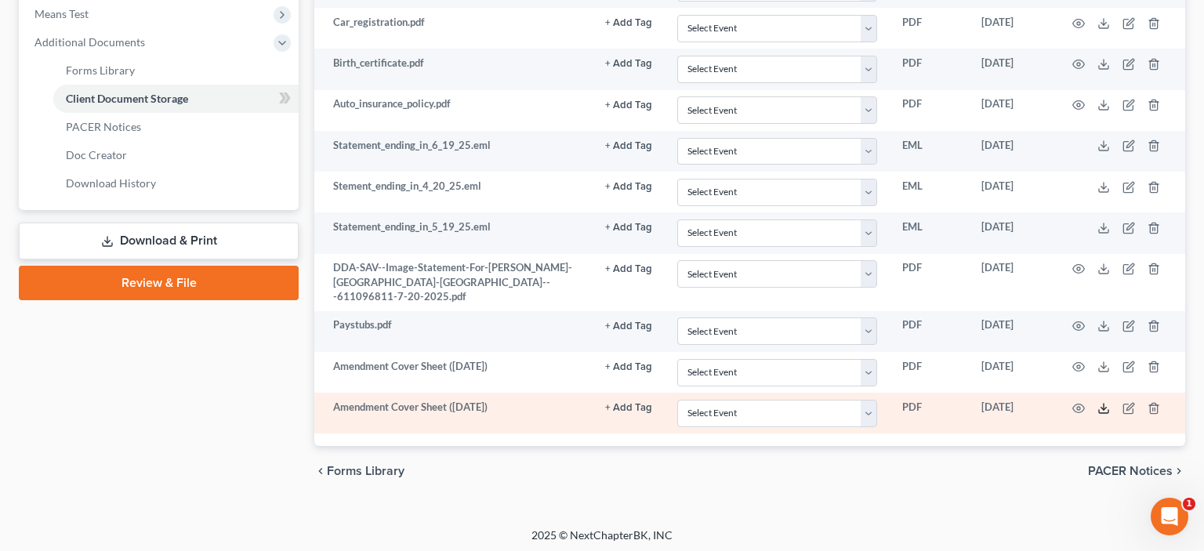
click at [1103, 404] on icon at bounding box center [1103, 408] width 13 height 13
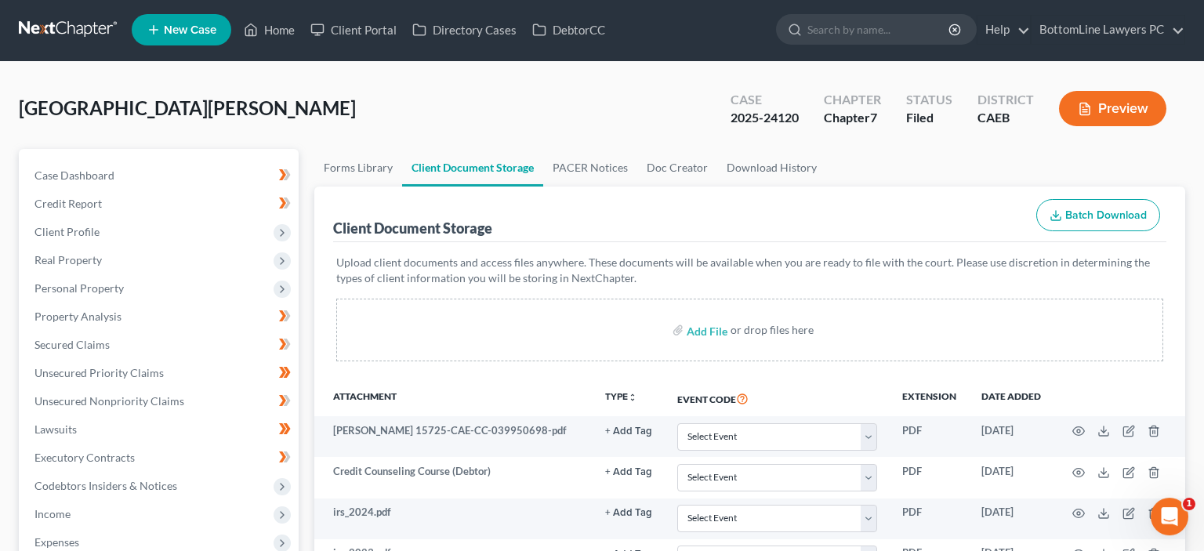
scroll to position [0, 0]
